Goal: Obtain resource: Download file/media

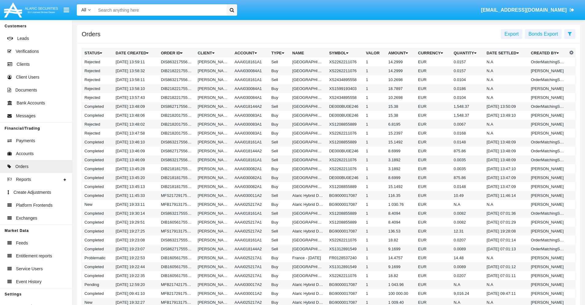
click at [512, 34] on span "Export" at bounding box center [512, 33] width 14 height 5
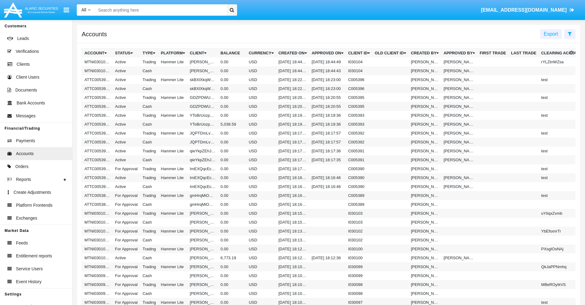
click at [551, 34] on span "Export" at bounding box center [551, 33] width 14 height 5
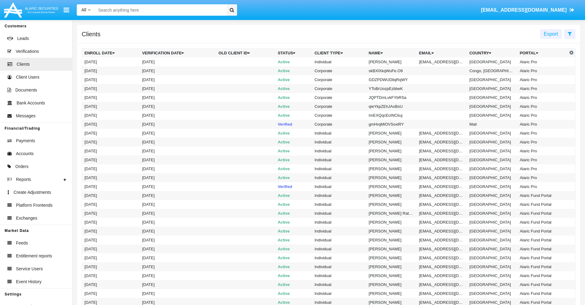
click at [551, 34] on span "Export" at bounding box center [551, 33] width 14 height 5
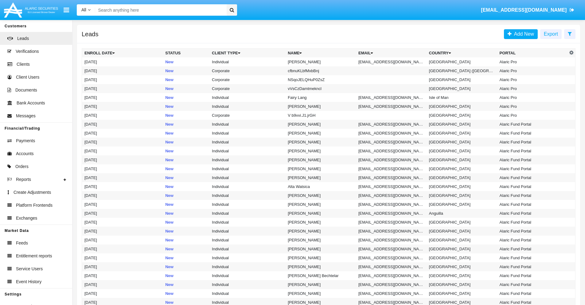
click at [551, 34] on span "Export" at bounding box center [551, 33] width 14 height 5
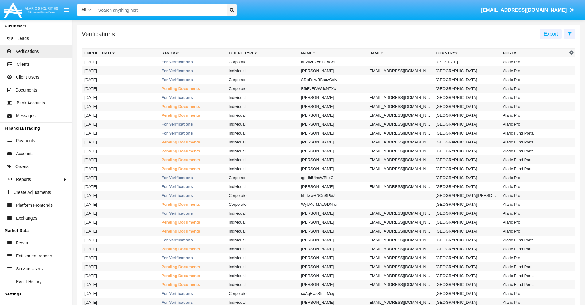
click at [551, 34] on span "Export" at bounding box center [551, 33] width 14 height 5
